Goal: Navigation & Orientation: Find specific page/section

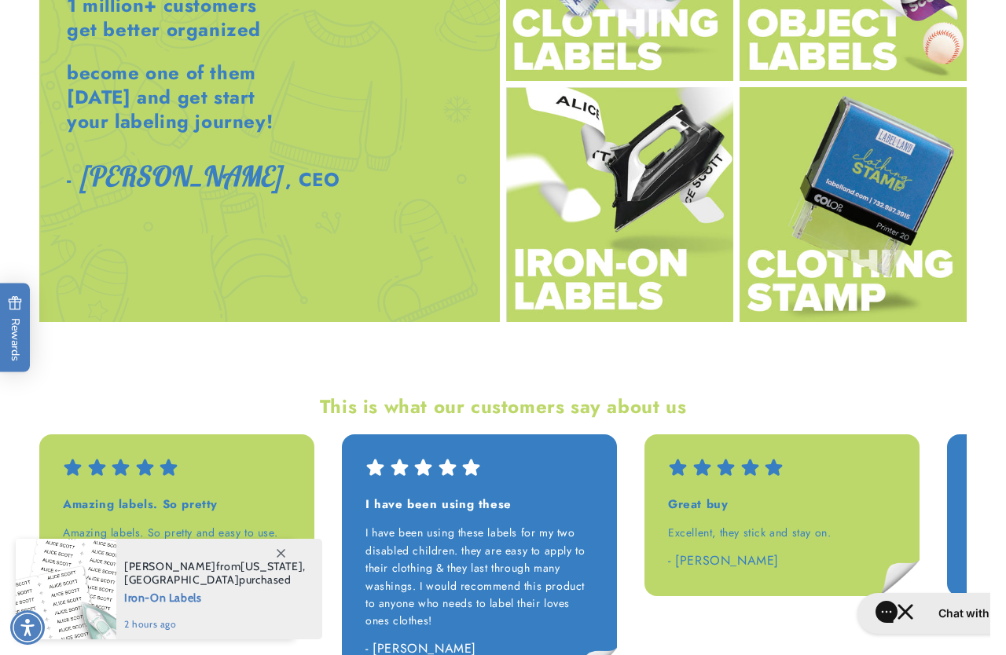
drag, startPoint x: 1000, startPoint y: 75, endPoint x: 983, endPoint y: 438, distance: 362.6
click at [983, 438] on html "Skip to main content Enable accessibility for low vision Open the accessibility…" at bounding box center [503, 327] width 1006 height 655
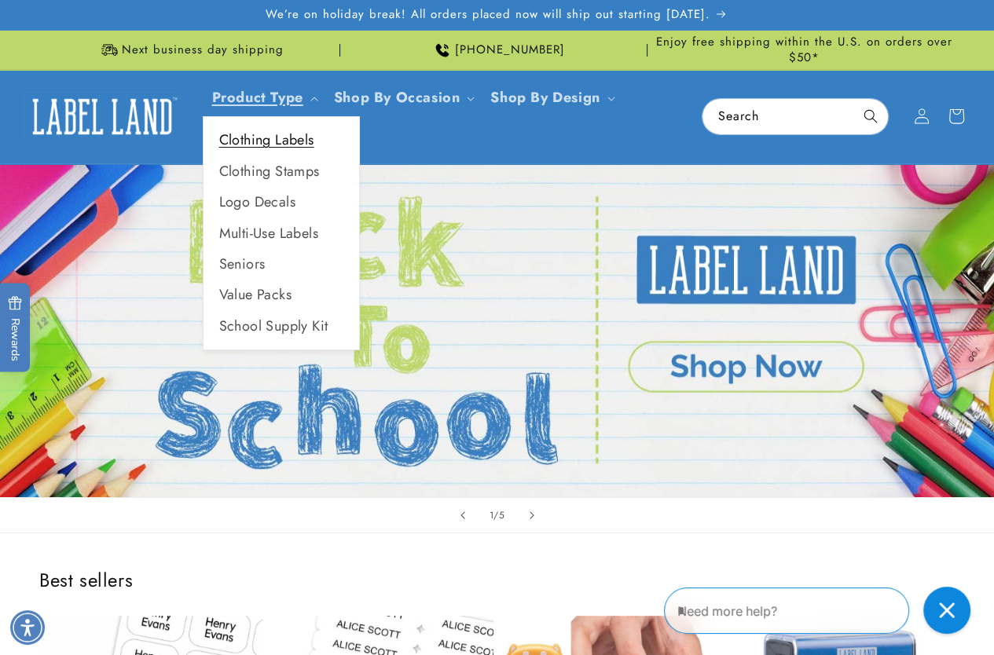
click at [299, 132] on link "Clothing Labels" at bounding box center [282, 140] width 156 height 31
click at [292, 158] on link "Clothing Stamps" at bounding box center [282, 171] width 156 height 31
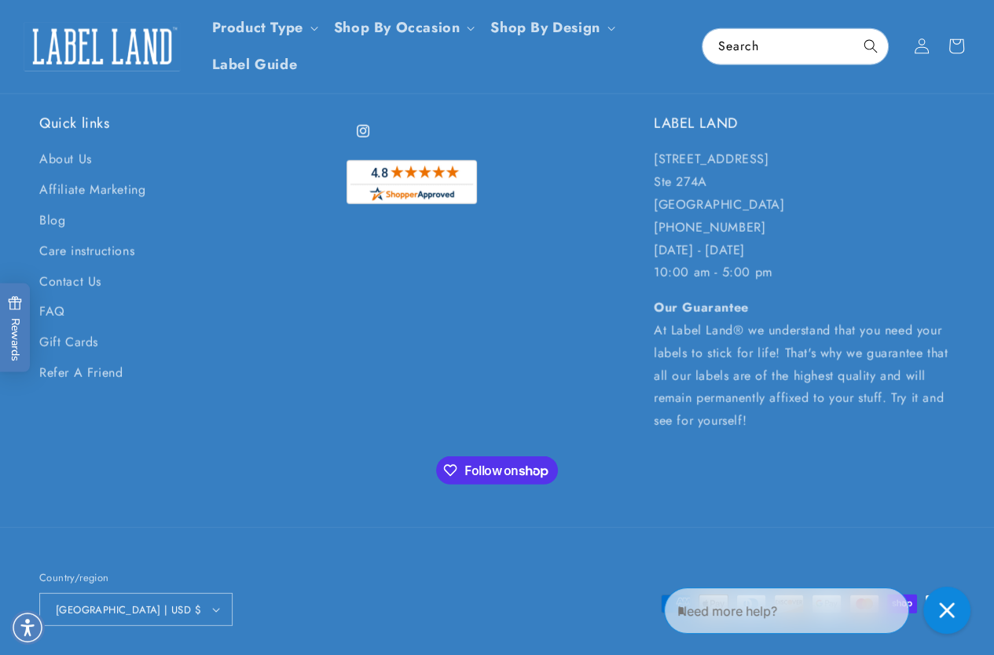
scroll to position [3426, 0]
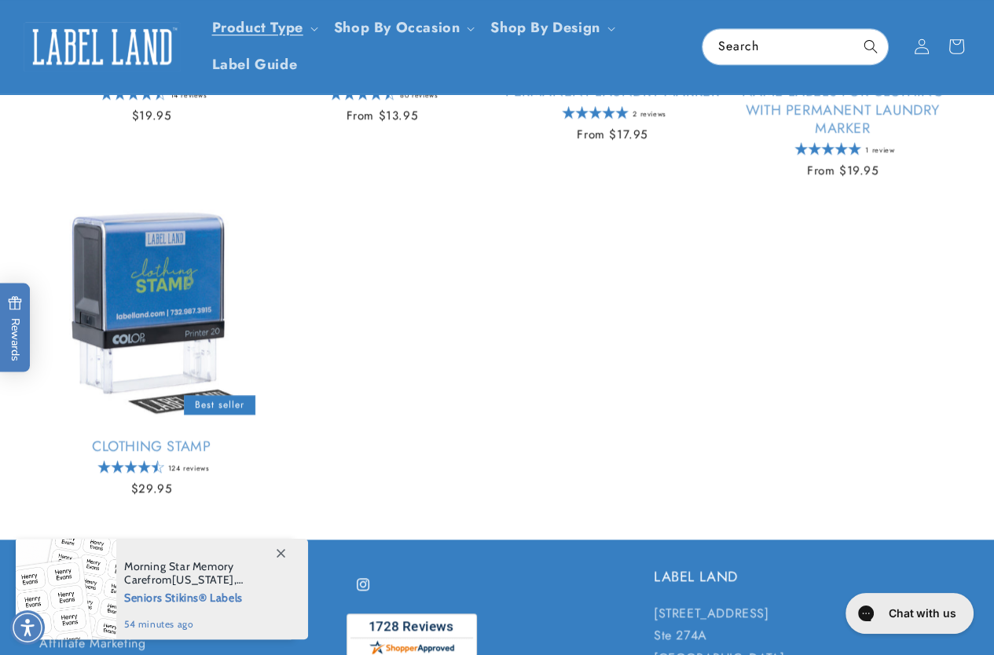
scroll to position [1100, 0]
